Goal: Submit feedback/report problem: Leave review/rating

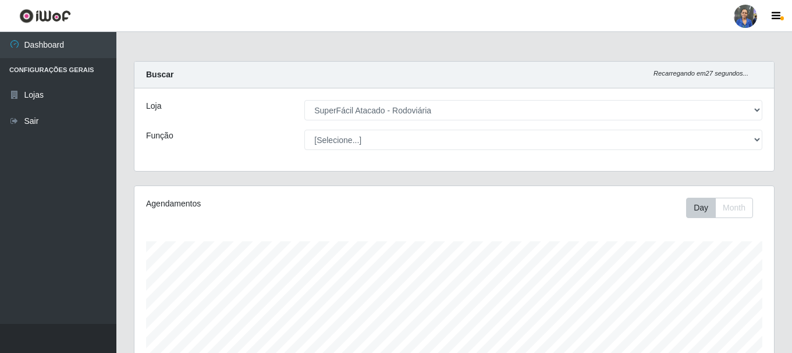
select select "400"
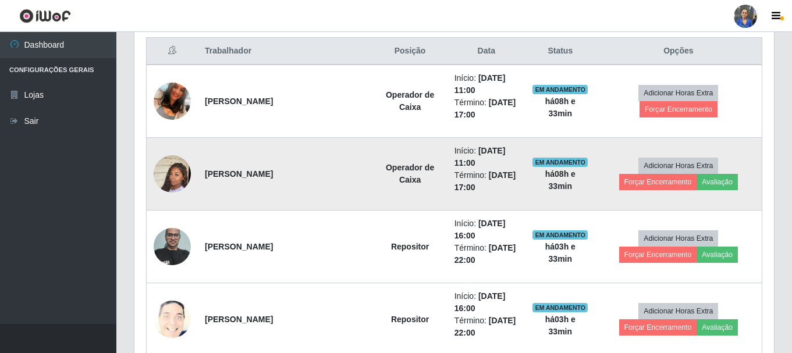
scroll to position [242, 640]
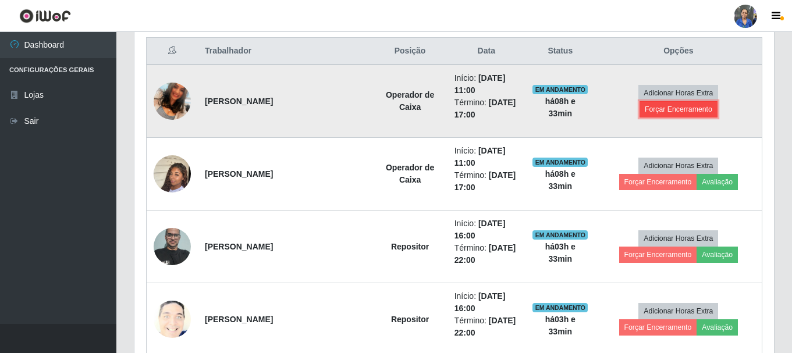
click at [703, 103] on button "Forçar Encerramento" at bounding box center [679, 109] width 78 height 16
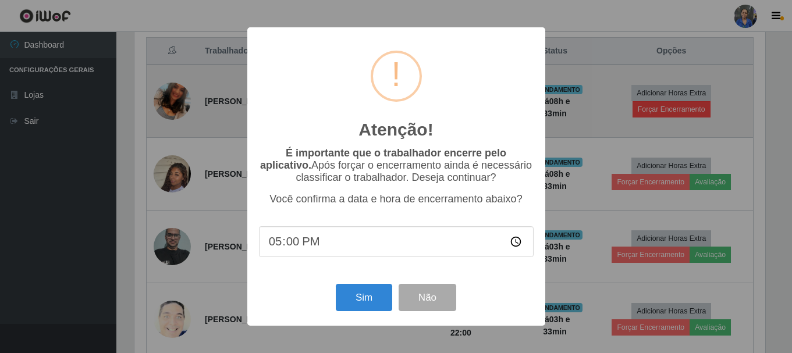
scroll to position [242, 634]
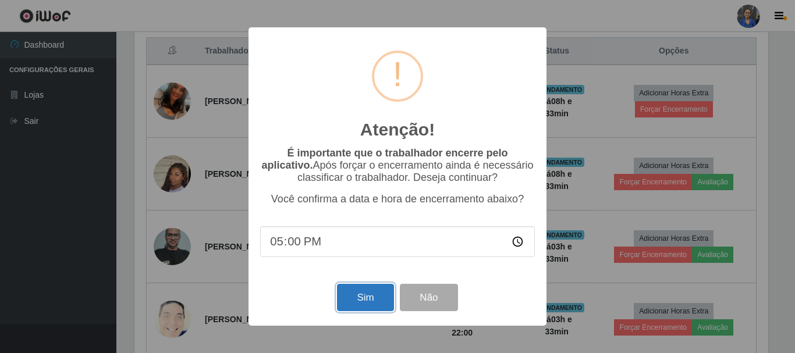
click at [381, 301] on button "Sim" at bounding box center [365, 297] width 56 height 27
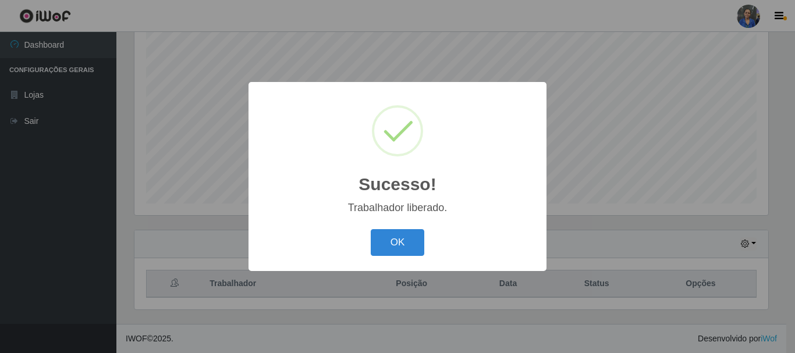
click at [392, 261] on div "Sucesso! × Trabalhador liberado. OK Cancel" at bounding box center [398, 176] width 298 height 189
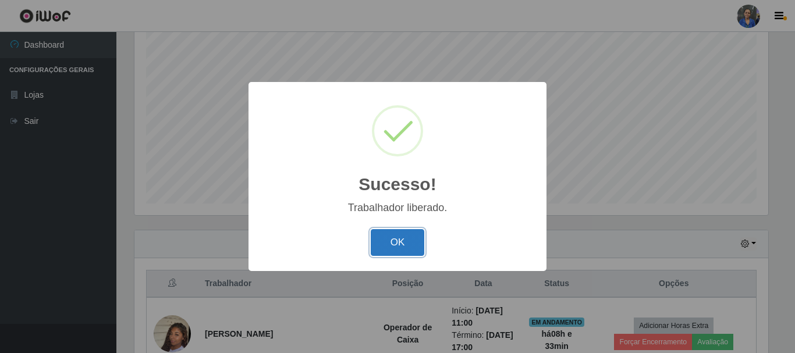
click at [395, 243] on button "OK" at bounding box center [398, 242] width 54 height 27
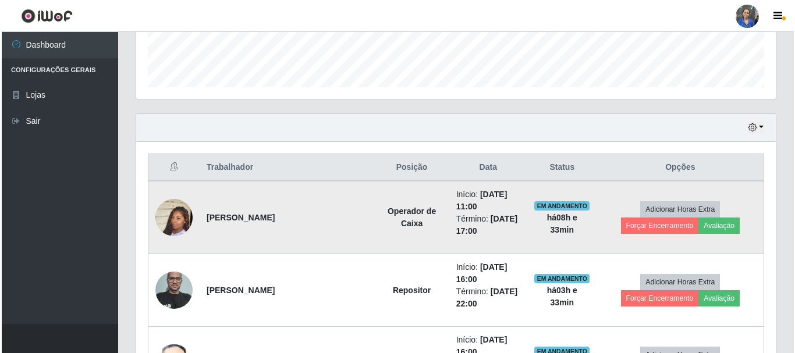
scroll to position [445, 0]
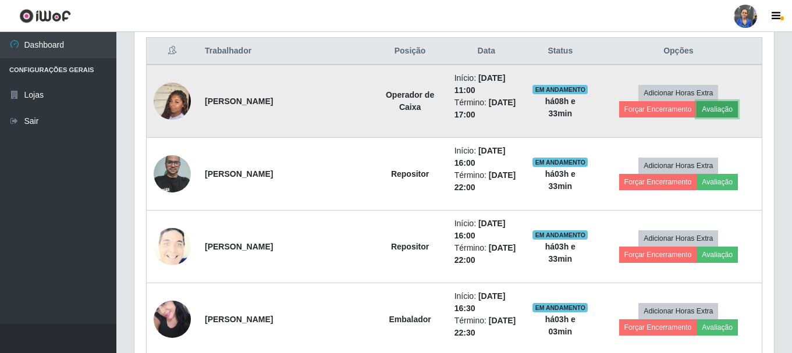
click at [697, 111] on button "Avaliação" at bounding box center [717, 109] width 41 height 16
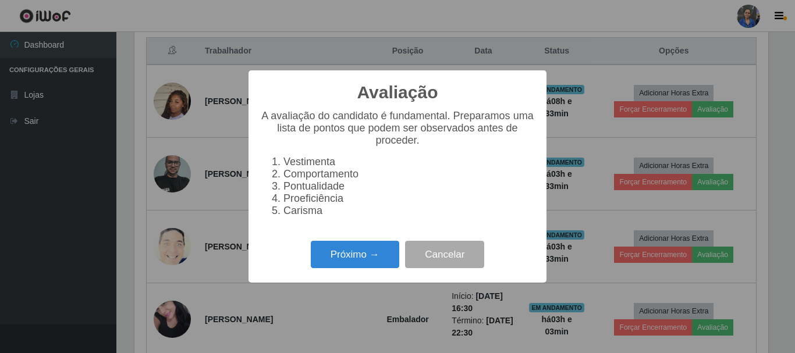
scroll to position [242, 634]
click at [329, 264] on button "Próximo →" at bounding box center [355, 254] width 88 height 27
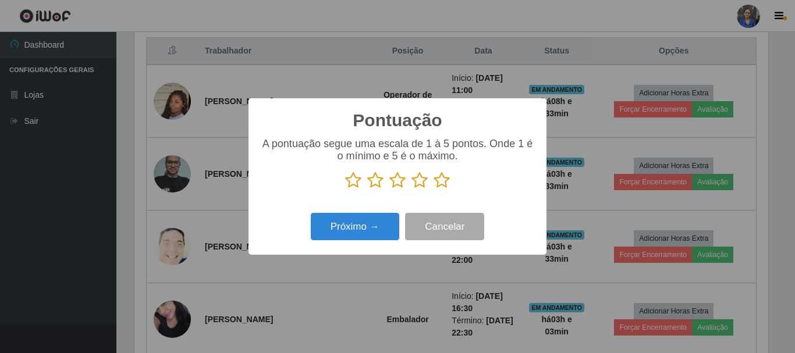
click at [446, 180] on icon at bounding box center [442, 180] width 16 height 17
click at [434, 189] on input "radio" at bounding box center [434, 189] width 0 height 0
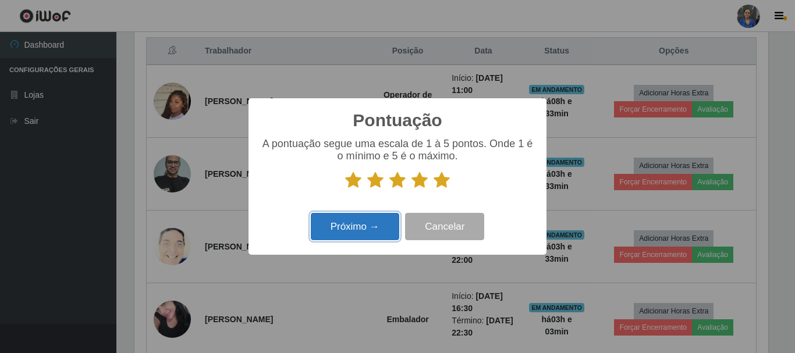
click at [333, 220] on button "Próximo →" at bounding box center [355, 226] width 88 height 27
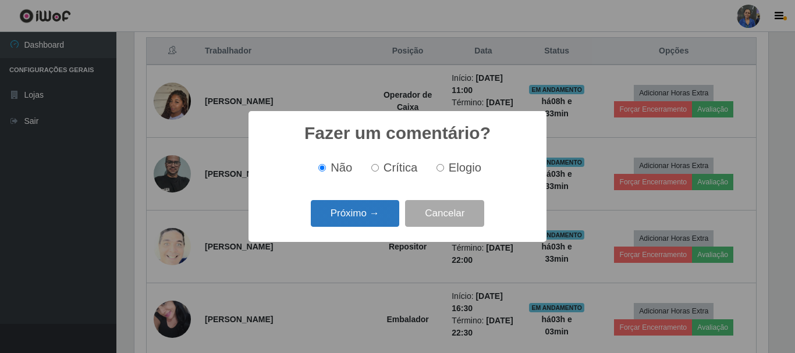
click at [367, 209] on button "Próximo →" at bounding box center [355, 213] width 88 height 27
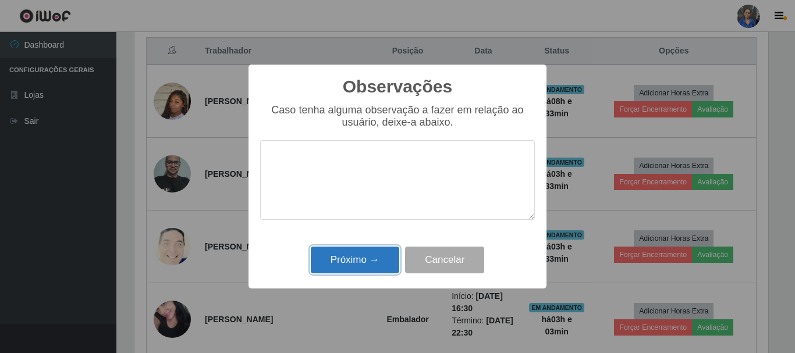
click at [365, 255] on button "Próximo →" at bounding box center [355, 260] width 88 height 27
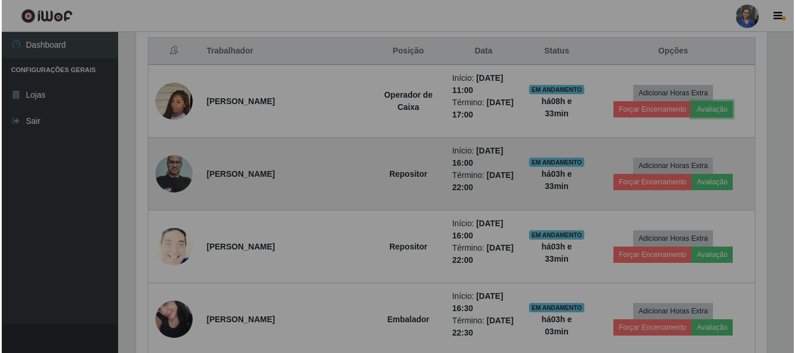
scroll to position [242, 640]
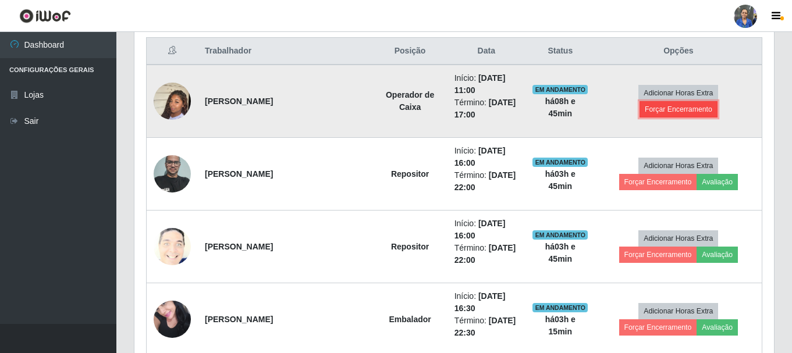
click at [712, 102] on button "Forçar Encerramento" at bounding box center [679, 109] width 78 height 16
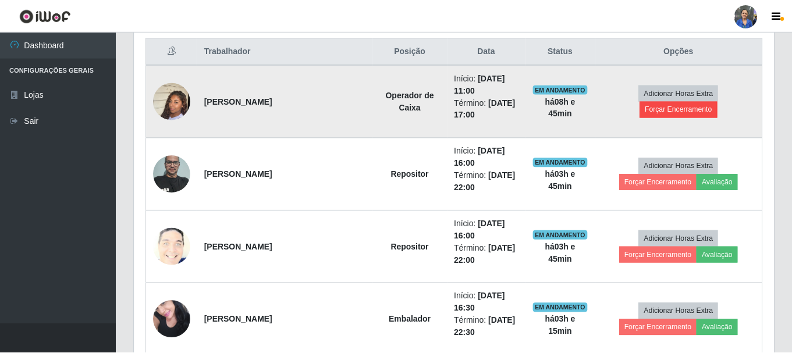
scroll to position [242, 634]
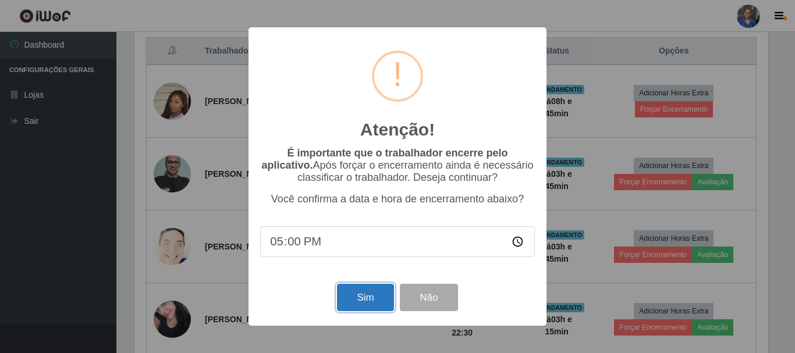
click at [361, 311] on button "Sim" at bounding box center [365, 297] width 56 height 27
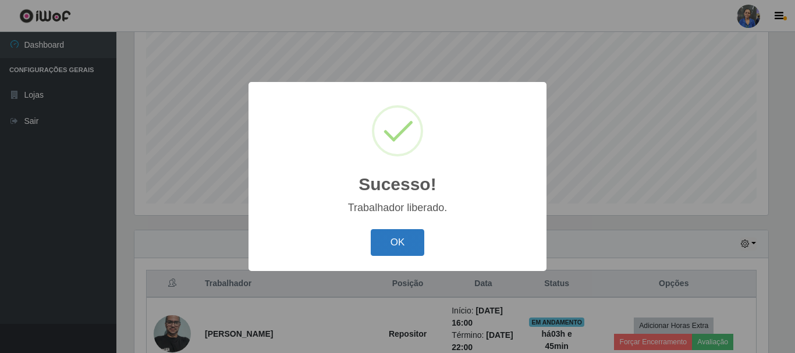
click at [401, 239] on button "OK" at bounding box center [398, 242] width 54 height 27
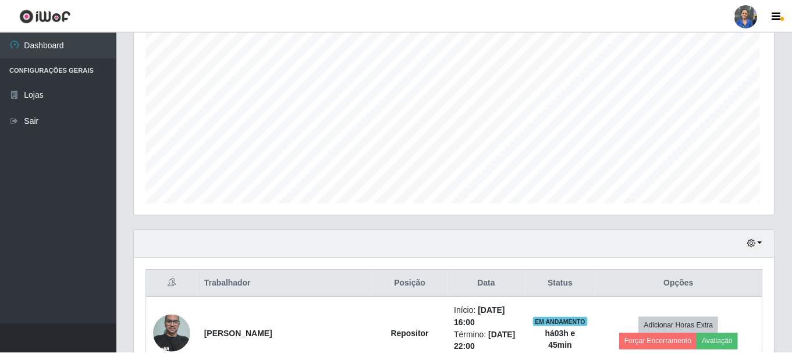
scroll to position [242, 640]
